Goal: Task Accomplishment & Management: Manage account settings

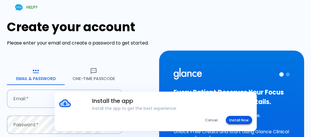
click at [237, 120] on button "Install Now" at bounding box center [239, 120] width 26 height 8
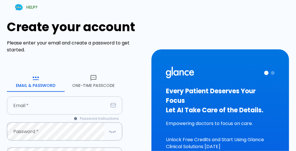
click at [44, 104] on input "text" at bounding box center [57, 105] width 101 height 18
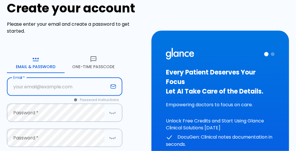
scroll to position [29, 0]
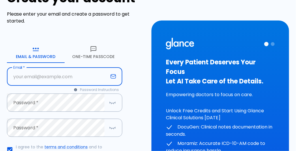
type input "D"
type input "[EMAIL_ADDRESS][DOMAIN_NAME]"
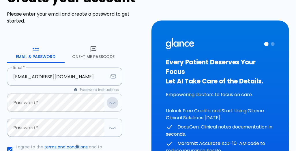
click at [112, 104] on icon "button" at bounding box center [112, 102] width 7 height 7
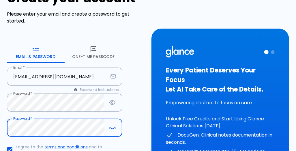
click at [110, 128] on icon "button" at bounding box center [110, 128] width 1 height 1
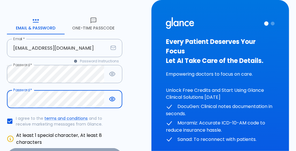
scroll to position [115, 0]
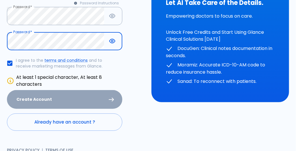
click at [71, 102] on div "Create Account" at bounding box center [64, 99] width 115 height 19
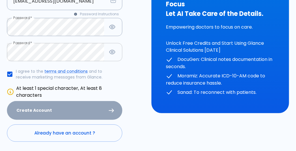
scroll to position [124, 0]
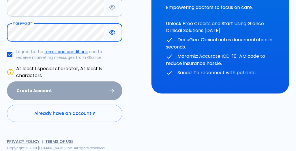
click at [68, 89] on div "Create Account" at bounding box center [64, 90] width 115 height 19
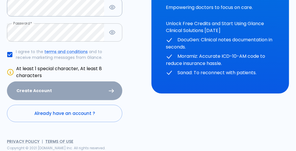
click at [109, 89] on div "Create Account" at bounding box center [64, 90] width 115 height 19
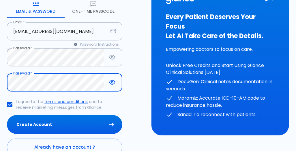
scroll to position [108, 0]
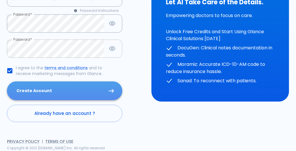
click at [52, 91] on button "Create Account" at bounding box center [64, 90] width 115 height 19
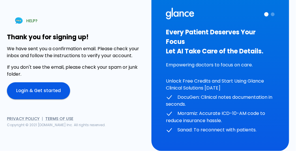
scroll to position [0, 0]
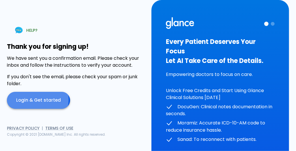
click at [37, 100] on link "Login & Get started" at bounding box center [38, 100] width 63 height 17
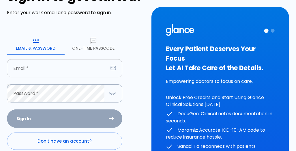
scroll to position [84, 0]
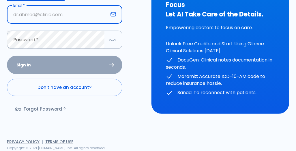
click at [46, 15] on input "text" at bounding box center [57, 14] width 101 height 18
type input "[EMAIL_ADDRESS][DOMAIN_NAME]"
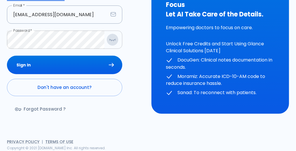
click at [114, 39] on icon "button" at bounding box center [112, 39] width 7 height 7
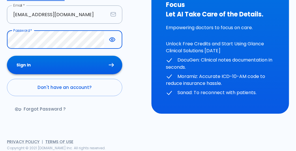
click at [61, 63] on button "Sign In" at bounding box center [64, 65] width 115 height 19
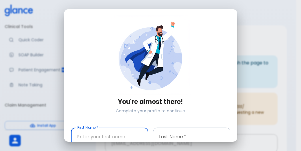
scroll to position [71, 0]
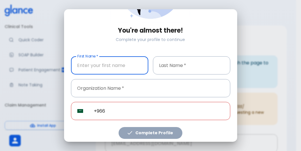
type input "f"
type input "F"
type input "dr.fatma"
click at [180, 62] on input "text" at bounding box center [191, 65] width 77 height 18
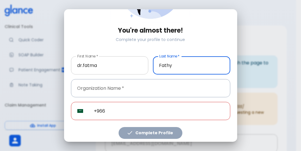
type input "Fathy"
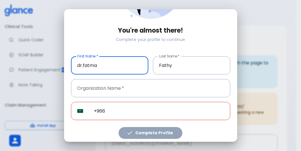
click at [82, 63] on input "dr.fatma" at bounding box center [109, 65] width 77 height 18
type input "[DEMOGRAPHIC_DATA]"
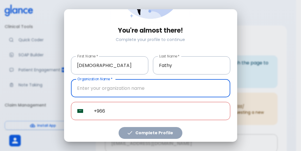
click at [107, 88] on input "text" at bounding box center [150, 88] width 159 height 18
type input "ALMAWAED ALTIBI"
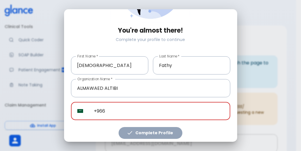
click at [112, 110] on input "+966" at bounding box center [159, 111] width 143 height 18
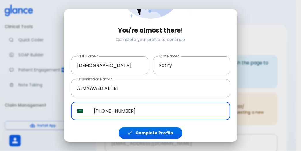
type input "[PHONE_NUMBER]"
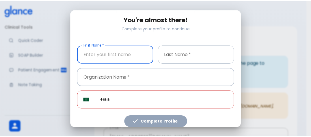
scroll to position [85, 0]
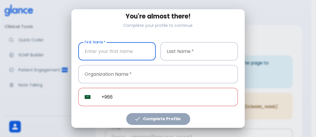
click at [119, 50] on input "text" at bounding box center [116, 51] width 77 height 18
type input "drFatma"
click at [186, 50] on input "text" at bounding box center [198, 51] width 77 height 18
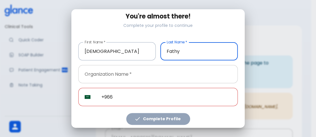
type input "Fathy"
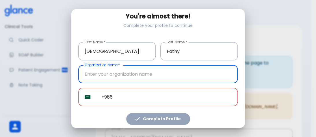
click at [112, 72] on input "text" at bounding box center [157, 74] width 159 height 18
type input "a"
type input "ALMWEAD ALTIBI"
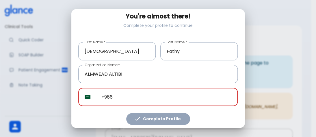
click at [122, 94] on input "+966" at bounding box center [166, 97] width 143 height 18
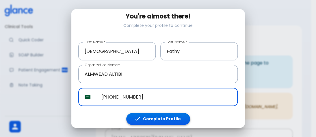
type input "[PHONE_NUMBER]"
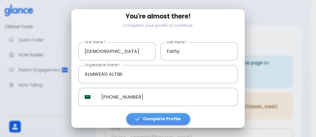
click at [160, 114] on button "Complete Profile" at bounding box center [158, 119] width 64 height 12
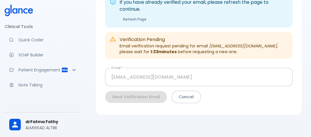
scroll to position [64, 0]
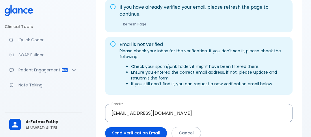
scroll to position [87, 0]
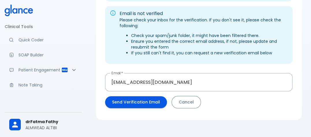
click at [179, 101] on button "Cancel" at bounding box center [185, 102] width 29 height 12
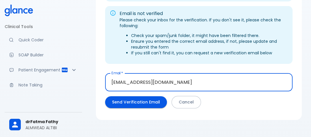
click at [134, 81] on input "[EMAIL_ADDRESS][DOMAIN_NAME]" at bounding box center [198, 82] width 187 height 18
type input "drfatmatota@gmail.com"
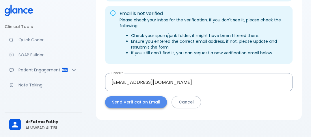
click at [128, 104] on button "Send Verification Email" at bounding box center [136, 102] width 62 height 12
click at [128, 103] on button "Send Verification Email" at bounding box center [136, 102] width 62 height 12
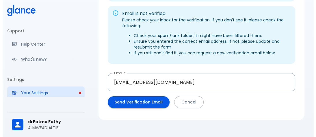
scroll to position [144, 0]
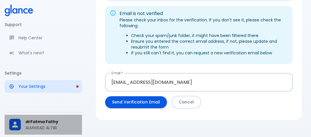
click at [16, 124] on icon at bounding box center [15, 124] width 9 height 9
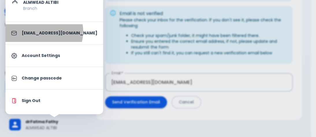
click at [42, 31] on p "[EMAIL_ADDRESS][DOMAIN_NAME]" at bounding box center [60, 33] width 76 height 6
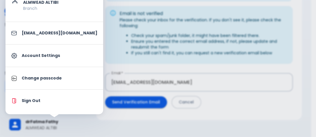
click at [38, 55] on p "Account Settings" at bounding box center [60, 56] width 76 height 6
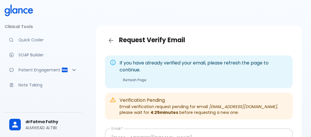
click at [46, 128] on p "ALMWEAD ALTIBI" at bounding box center [51, 128] width 52 height 6
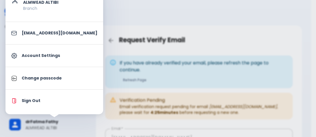
click at [40, 57] on p "Account Settings" at bounding box center [60, 56] width 76 height 6
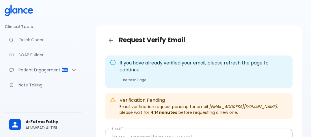
click at [30, 124] on span "drFatma Fathy" at bounding box center [51, 122] width 52 height 6
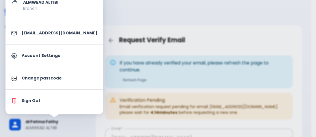
click at [28, 101] on p "Sign Out" at bounding box center [60, 101] width 76 height 6
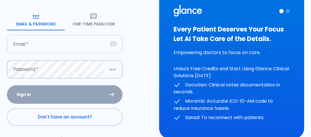
scroll to position [58, 0]
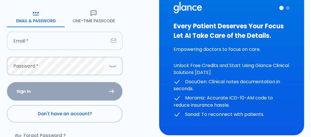
click at [52, 38] on input "text" at bounding box center [57, 41] width 101 height 18
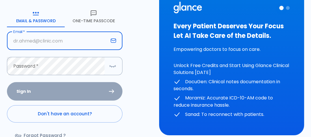
type input "D"
click at [36, 41] on input "[EMAIL_ADDRESS][DOMAIN_NAME]" at bounding box center [57, 41] width 101 height 18
type input "drfatmatota@gmail.com"
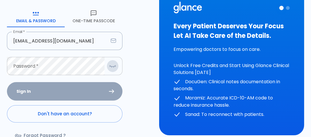
click at [111, 66] on icon "button" at bounding box center [112, 65] width 7 height 7
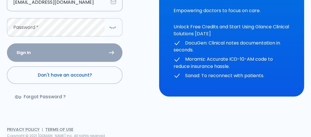
scroll to position [98, 0]
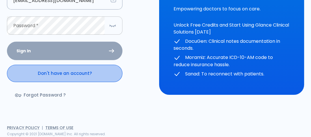
click at [61, 72] on link "Don't have an account?" at bounding box center [64, 73] width 115 height 17
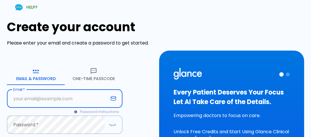
click at [67, 95] on input "text" at bounding box center [57, 98] width 101 height 18
type input "drfatmatota@gmail.com"
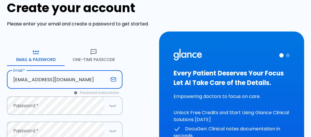
scroll to position [29, 0]
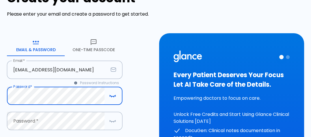
click at [111, 95] on icon "button" at bounding box center [112, 95] width 7 height 7
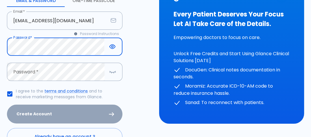
scroll to position [87, 0]
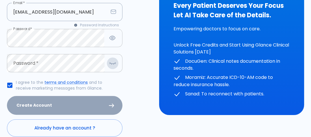
click at [113, 64] on icon "button" at bounding box center [112, 62] width 7 height 7
click at [52, 72] on form "Email & Password One-Time Passcode Email   * drfatmatota@gmail.com Email * Pass…" at bounding box center [64, 56] width 115 height 159
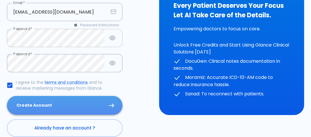
click at [44, 106] on button "Create Account" at bounding box center [64, 105] width 115 height 19
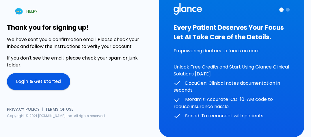
scroll to position [14, 0]
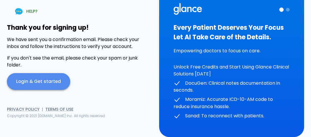
click at [57, 82] on link "Login & Get started" at bounding box center [38, 81] width 63 height 17
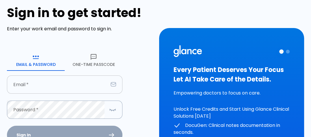
click at [57, 82] on input "text" at bounding box center [57, 84] width 101 height 18
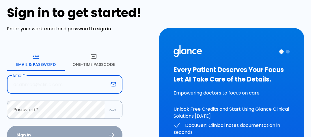
type input "drfatmatota@gmail.com"
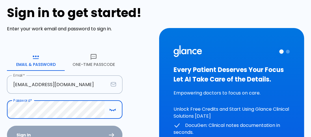
click at [112, 109] on icon "button" at bounding box center [112, 109] width 7 height 7
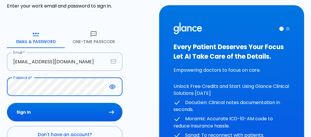
scroll to position [72, 0]
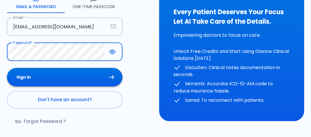
click at [73, 82] on button "Sign In" at bounding box center [64, 77] width 115 height 19
